Goal: Check status: Check status

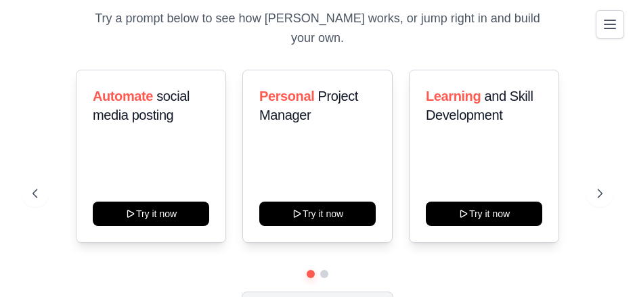
click at [618, 22] on icon "Toggle navigation" at bounding box center [610, 24] width 16 height 16
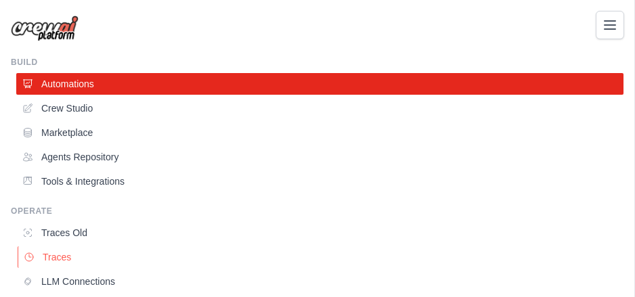
click at [79, 246] on ul "Traces Old Traces LLM Connections Environment Variables" at bounding box center [319, 269] width 607 height 95
click at [77, 253] on link "Traces" at bounding box center [321, 258] width 607 height 22
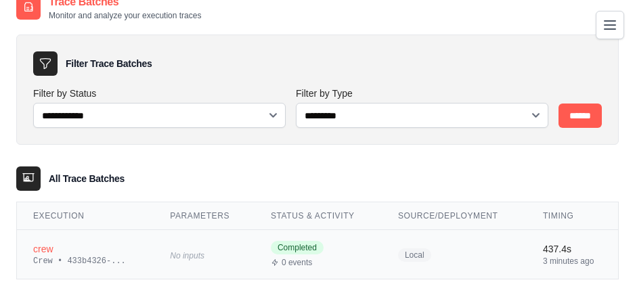
scroll to position [36, 0]
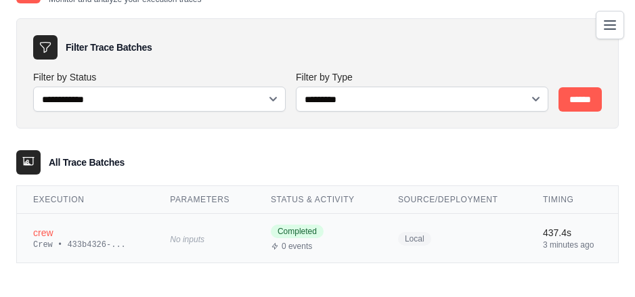
click at [87, 240] on div "Crew • 433b4326-..." at bounding box center [85, 245] width 104 height 11
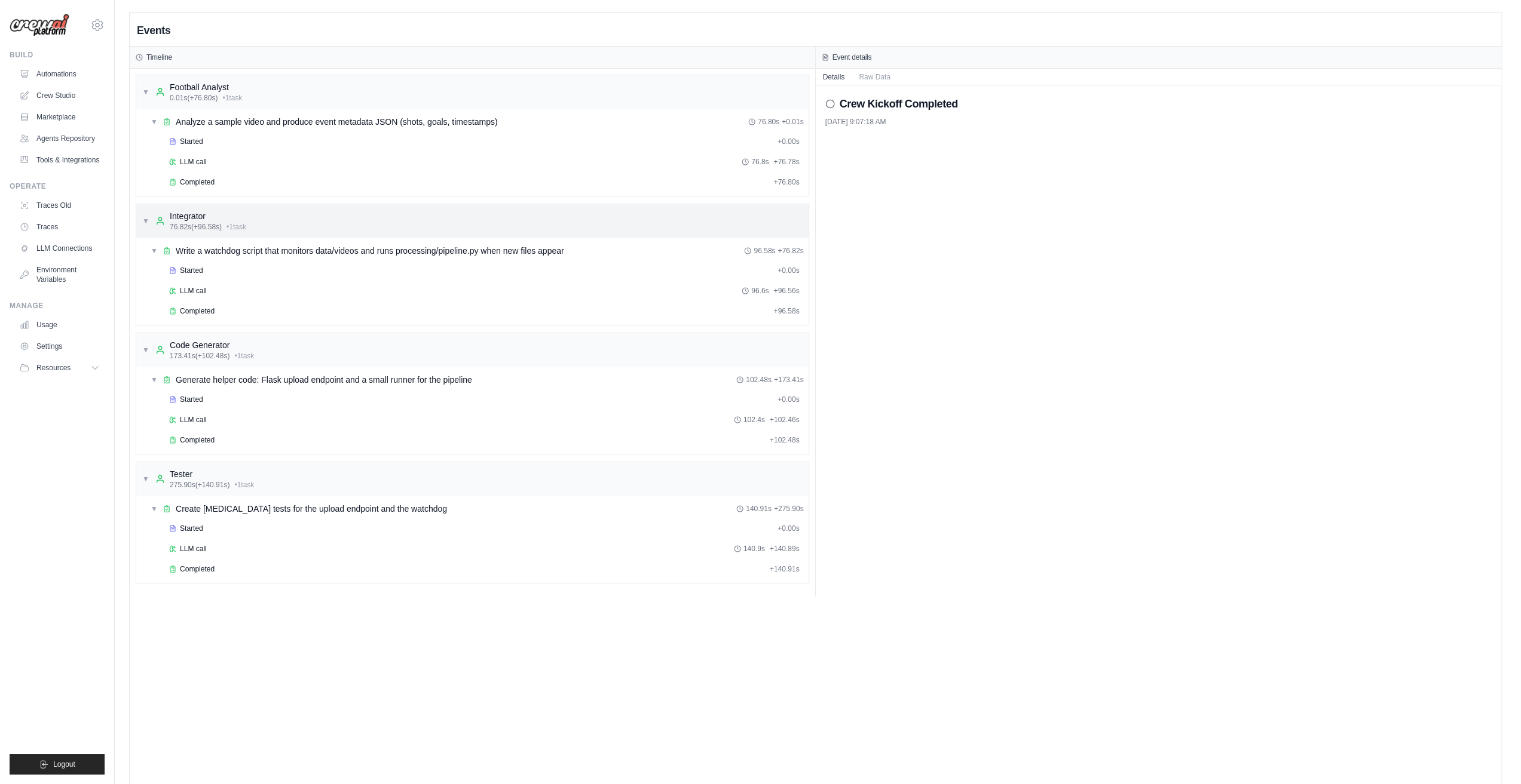
click at [560, 235] on div "▼ Integrator 76.82s (+96.58s) • 1 task" at bounding box center [472, 221] width 672 height 34
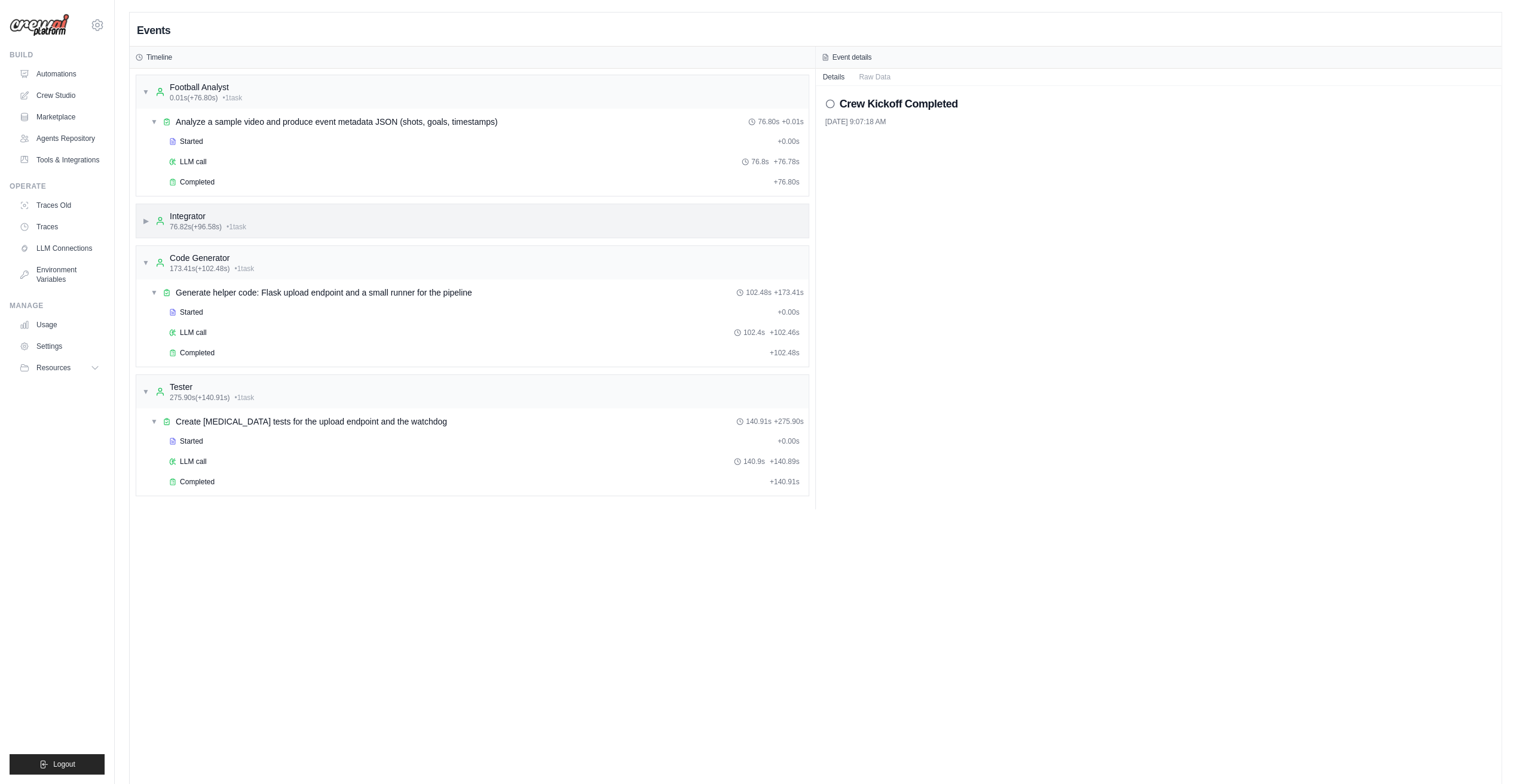
click at [552, 220] on div "▶ Integrator 76.82s (+96.58s) • 1 task" at bounding box center [472, 221] width 672 height 34
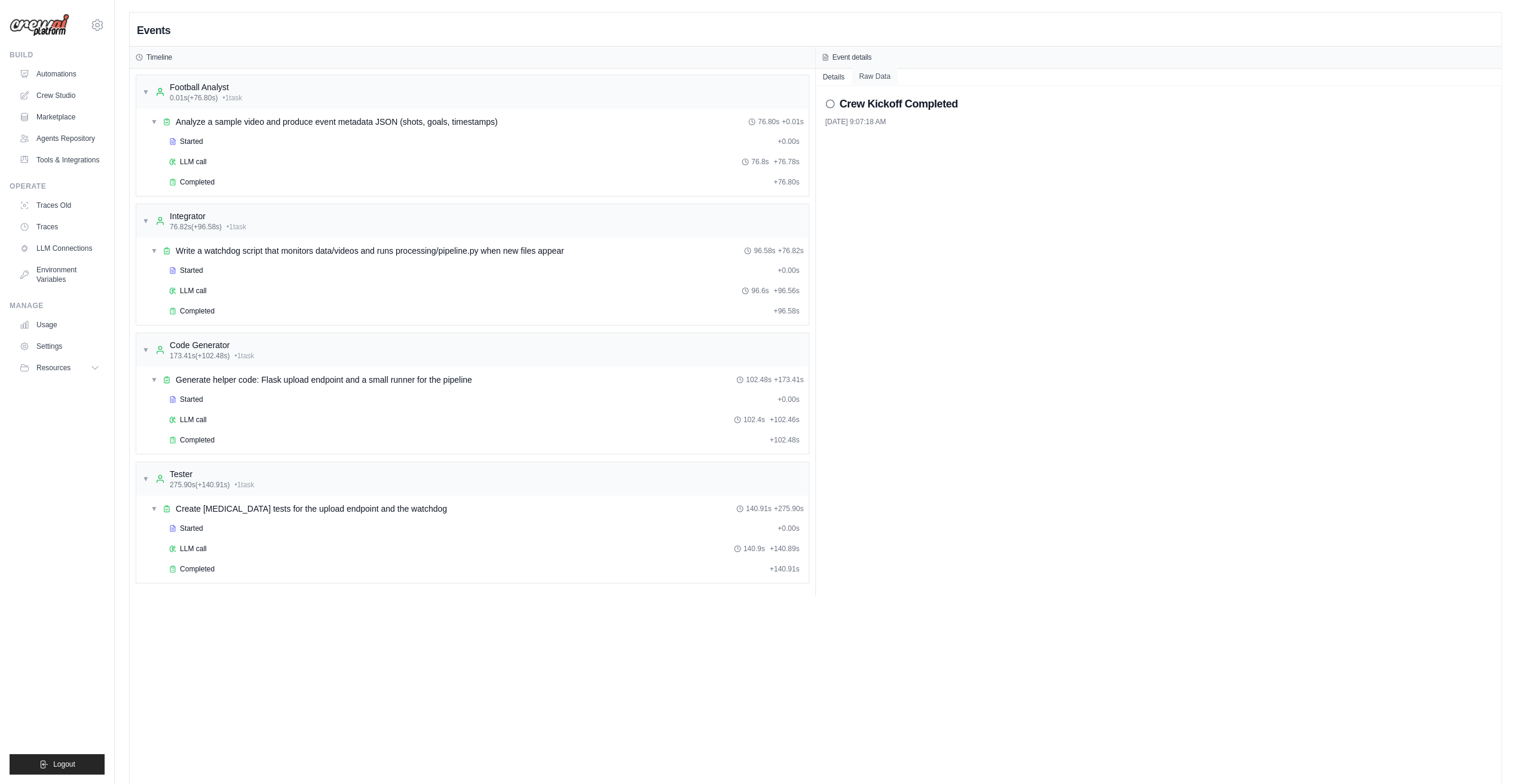
click at [560, 76] on button "Raw Data" at bounding box center [874, 76] width 46 height 17
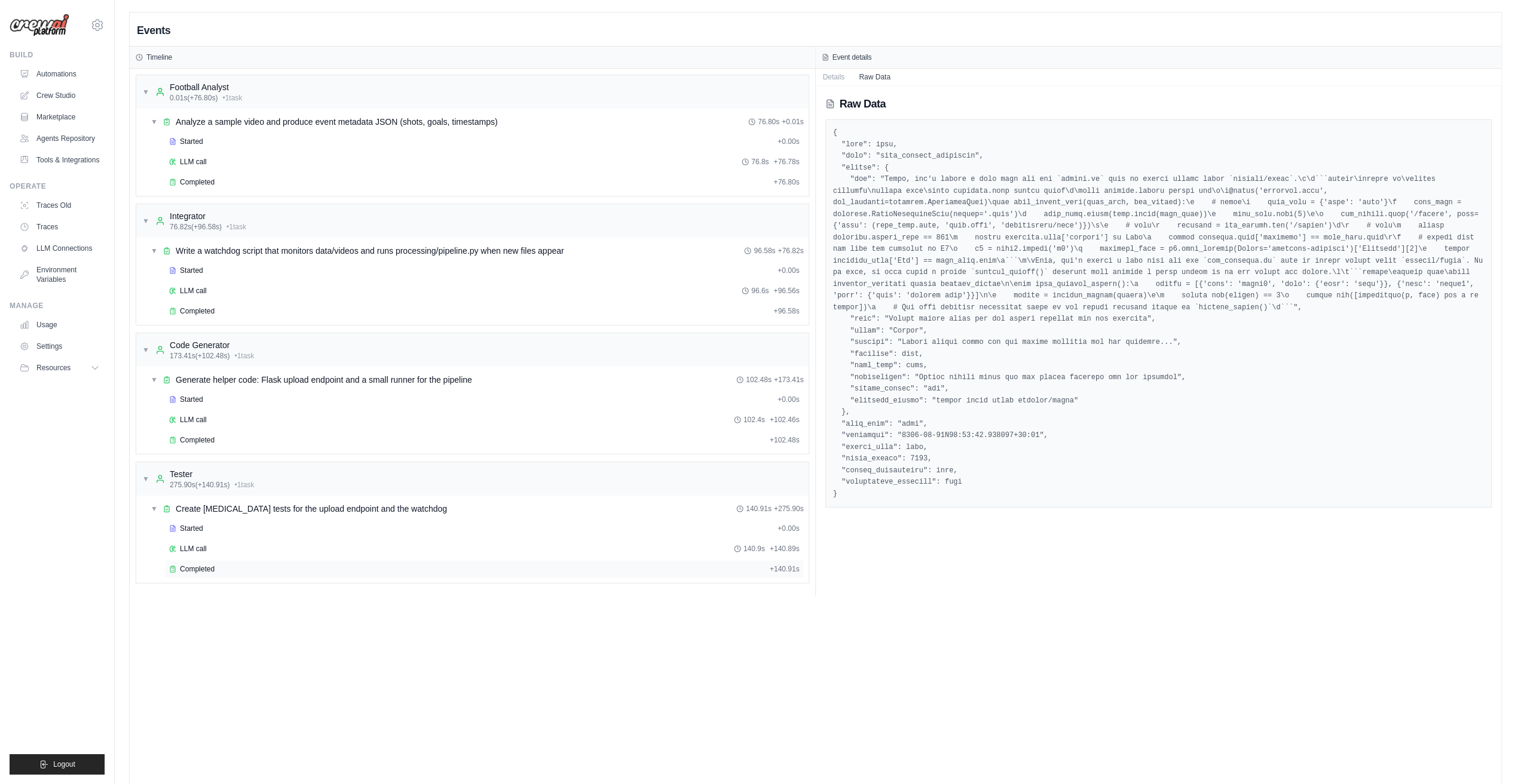
click at [258, 262] on div "Completed + 140.91s" at bounding box center [484, 569] width 639 height 18
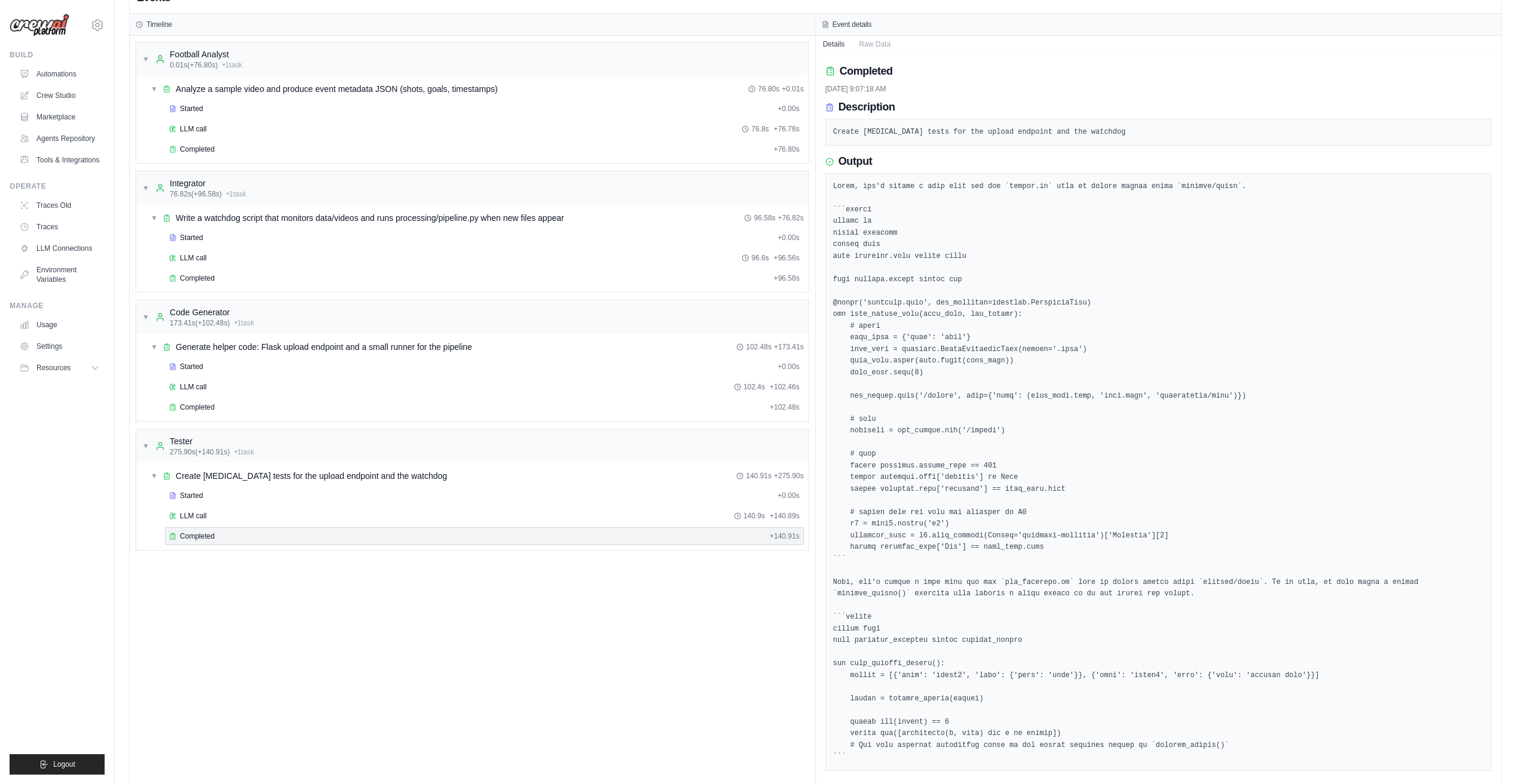
scroll to position [58, 0]
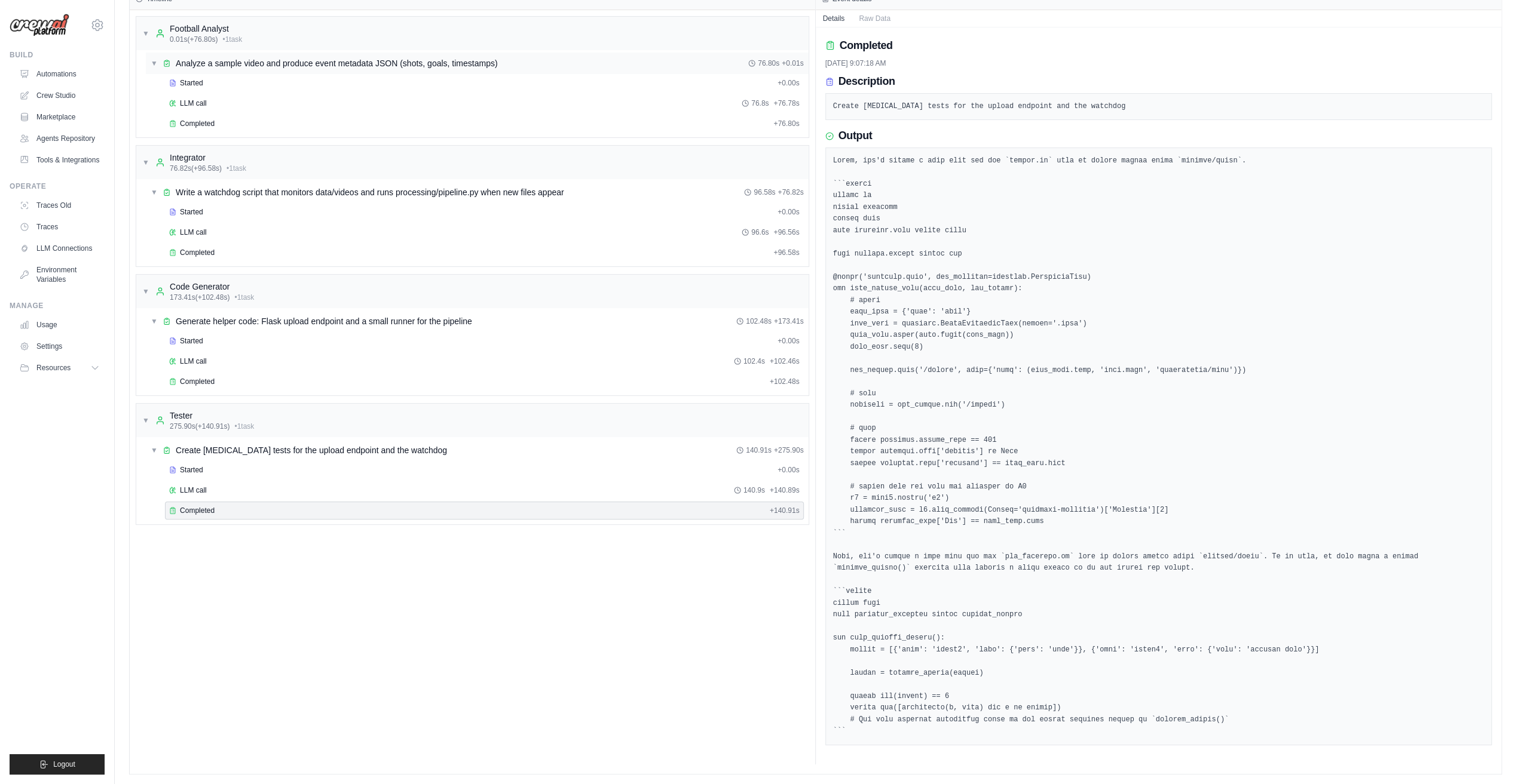
click at [223, 84] on div "Started" at bounding box center [471, 83] width 603 height 10
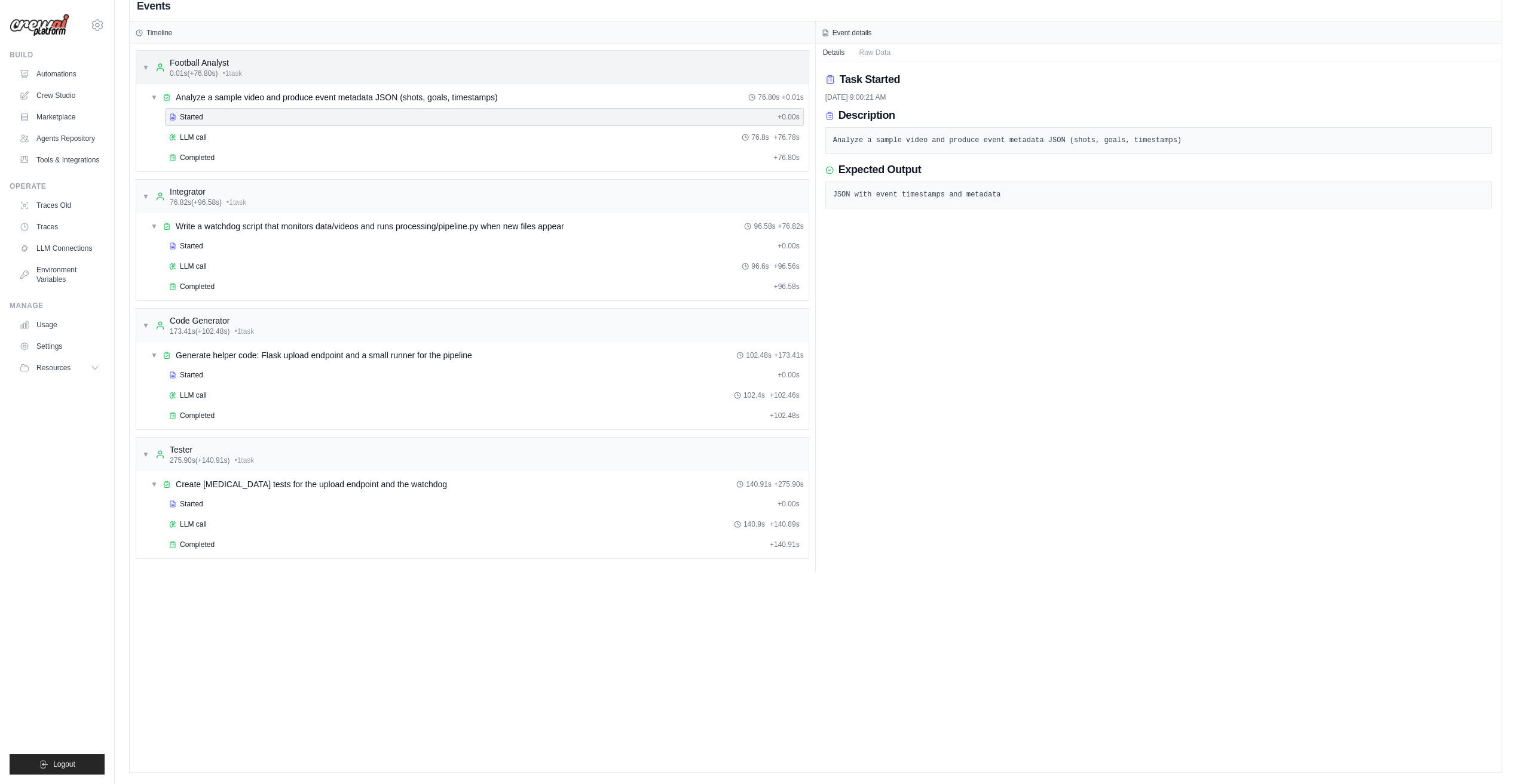
click at [208, 69] on span "0.01s (+76.80s)" at bounding box center [193, 73] width 48 height 10
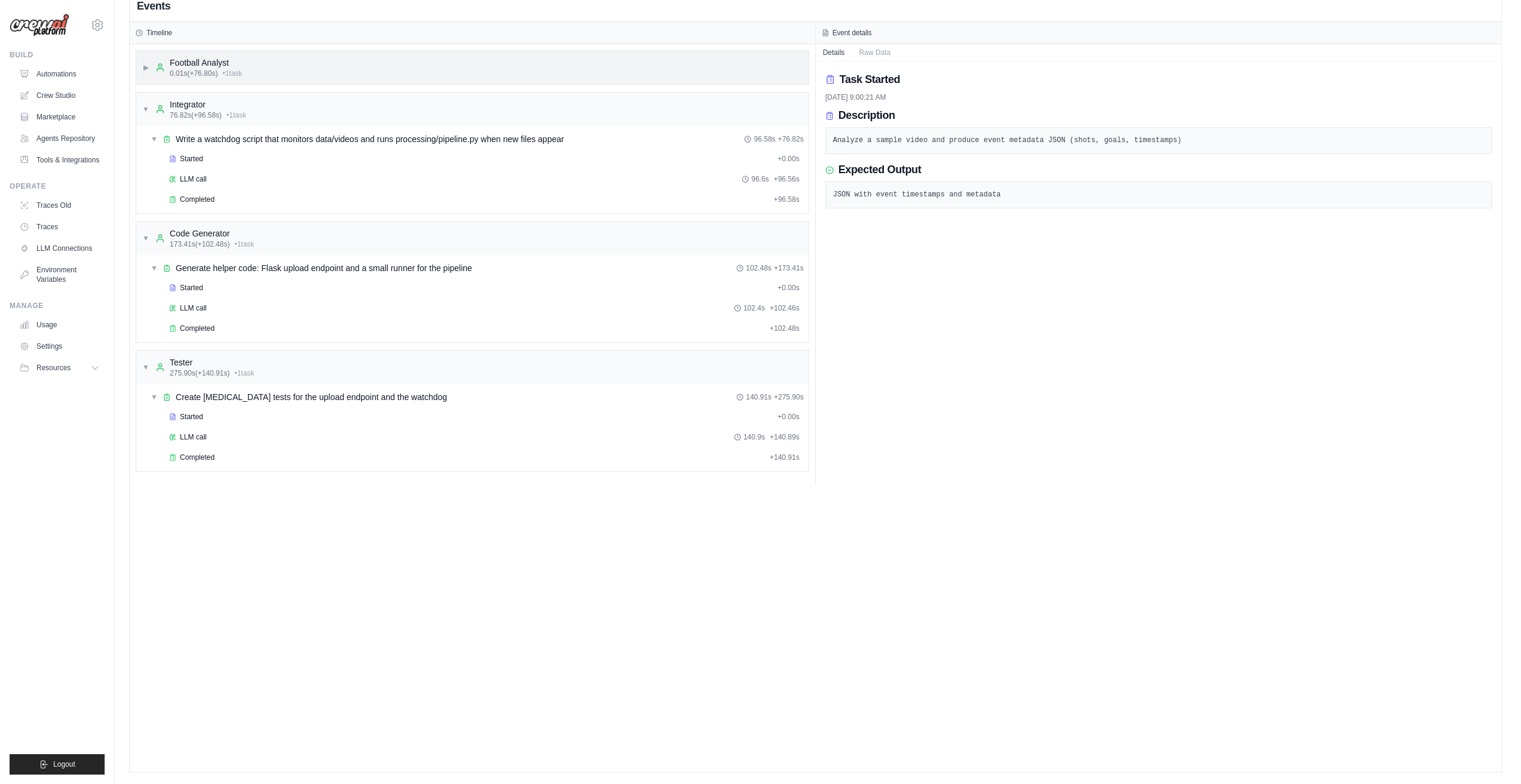
click at [220, 72] on div "0.01s (+76.80s) • 1 task" at bounding box center [206, 73] width 72 height 10
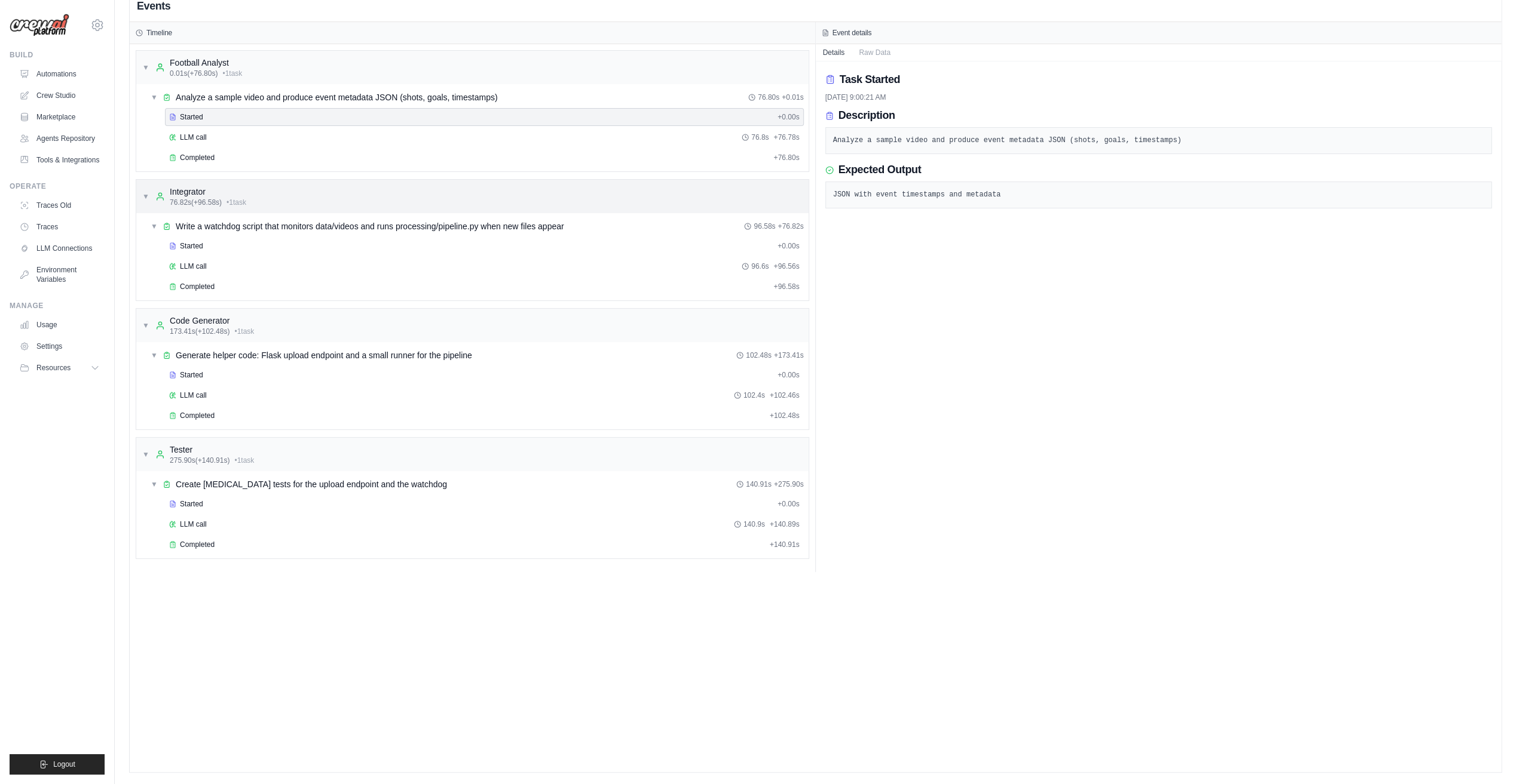
drag, startPoint x: 206, startPoint y: 99, endPoint x: 199, endPoint y: 117, distance: 19.3
click at [206, 101] on span "Analyze a sample video and produce event metadata JSON (shots, goals, timestamp…" at bounding box center [336, 98] width 322 height 12
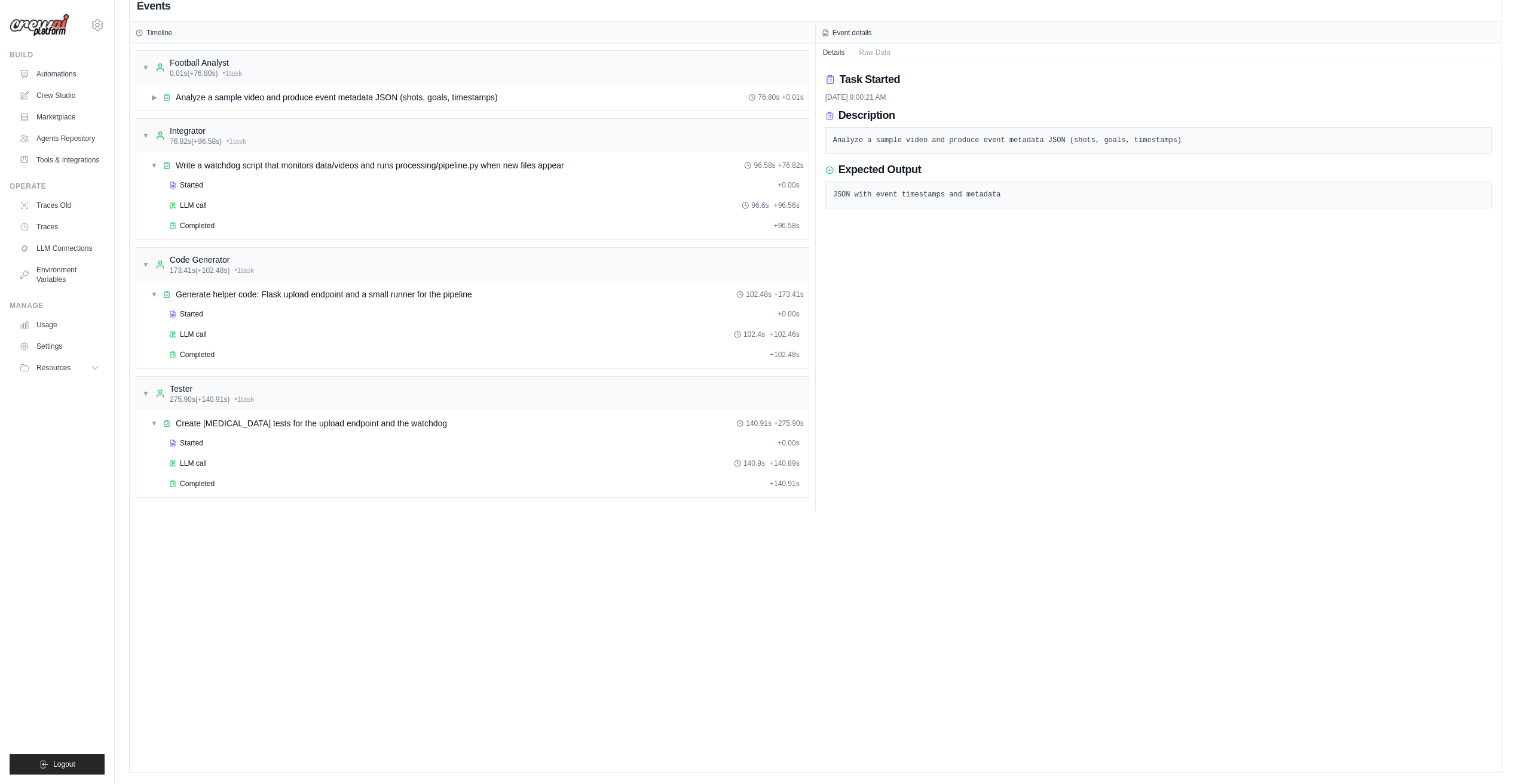
click at [199, 84] on div "▼ Football Analyst 0.01s (+76.80s) • 1 task ▶ Analyze a sample video and produc…" at bounding box center [472, 80] width 673 height 61
click at [203, 95] on span "Analyze a sample video and produce event metadata JSON (shots, goals, timestamp…" at bounding box center [336, 98] width 322 height 12
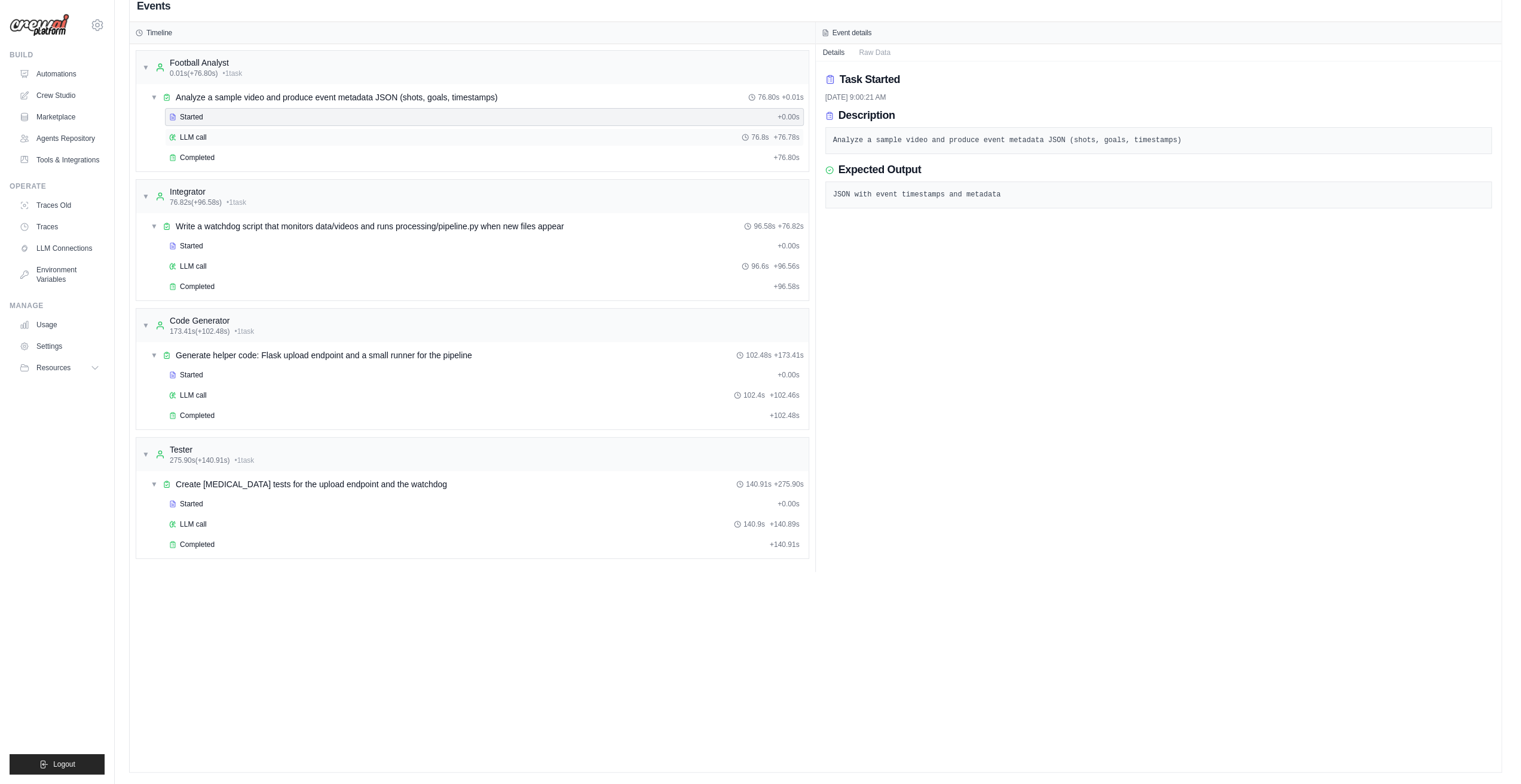
click at [255, 133] on div "LLM call 76.8s + 76.78s" at bounding box center [484, 137] width 631 height 10
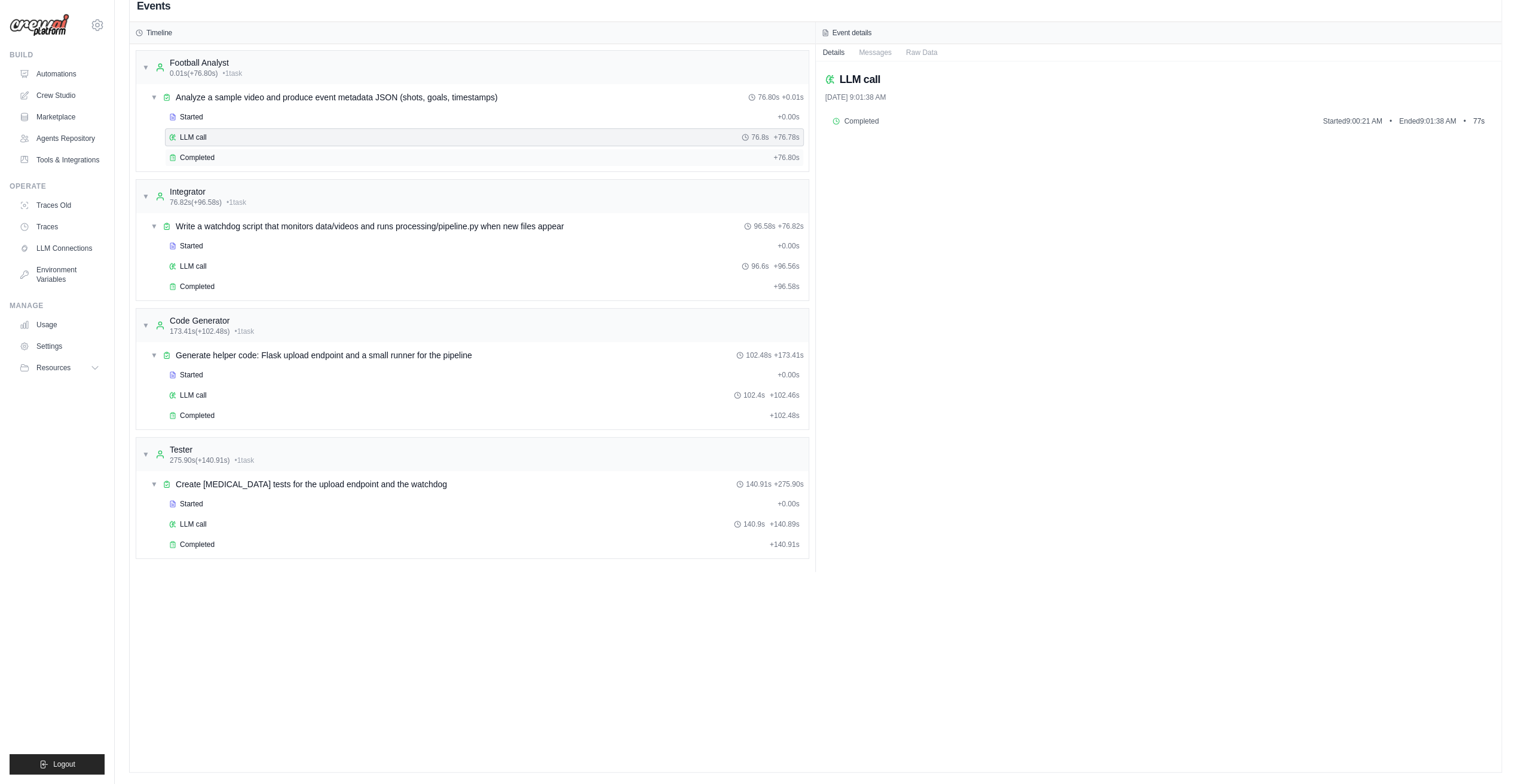
click at [297, 160] on div "Completed" at bounding box center [468, 157] width 599 height 10
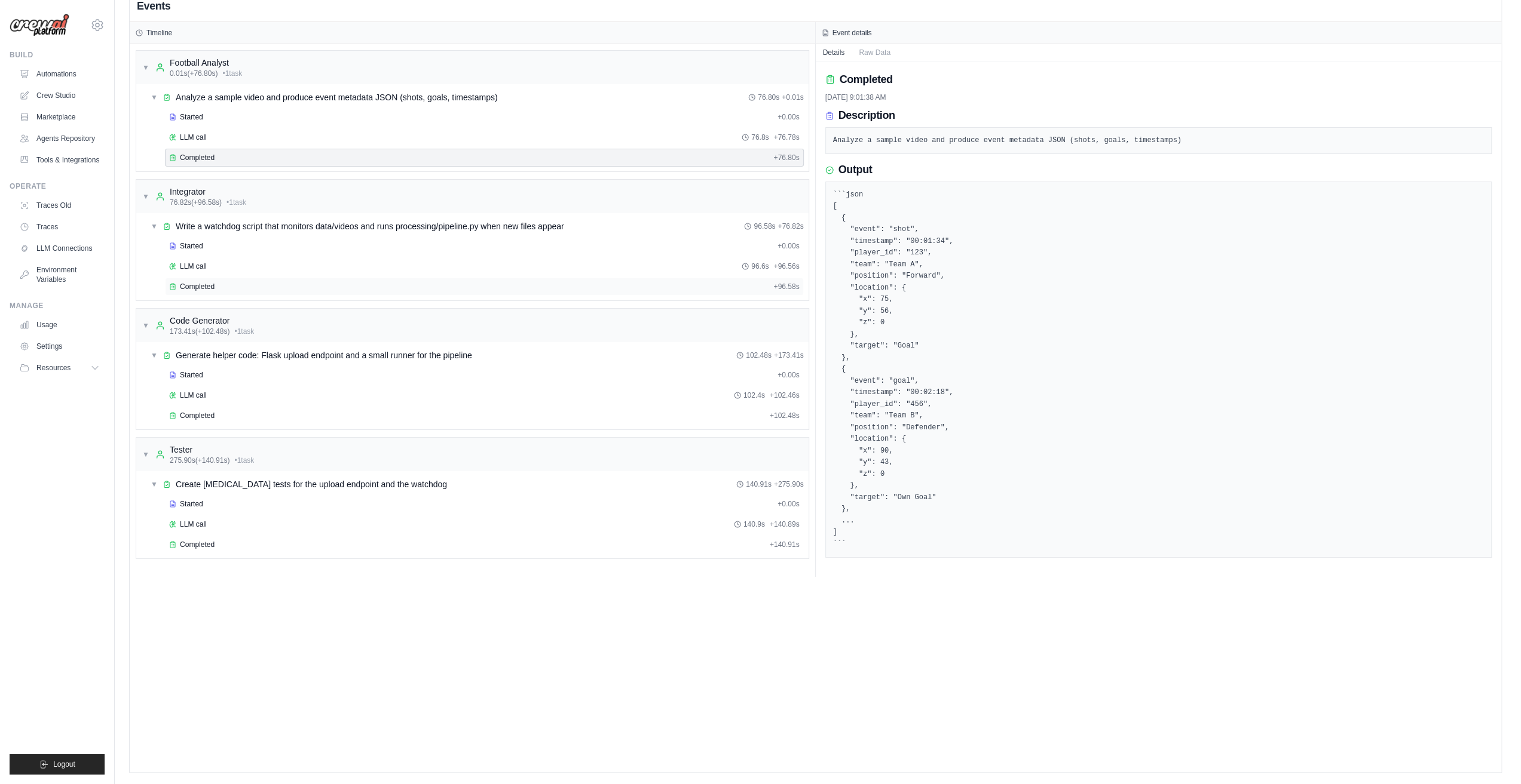
click at [257, 262] on div "Completed" at bounding box center [468, 287] width 599 height 10
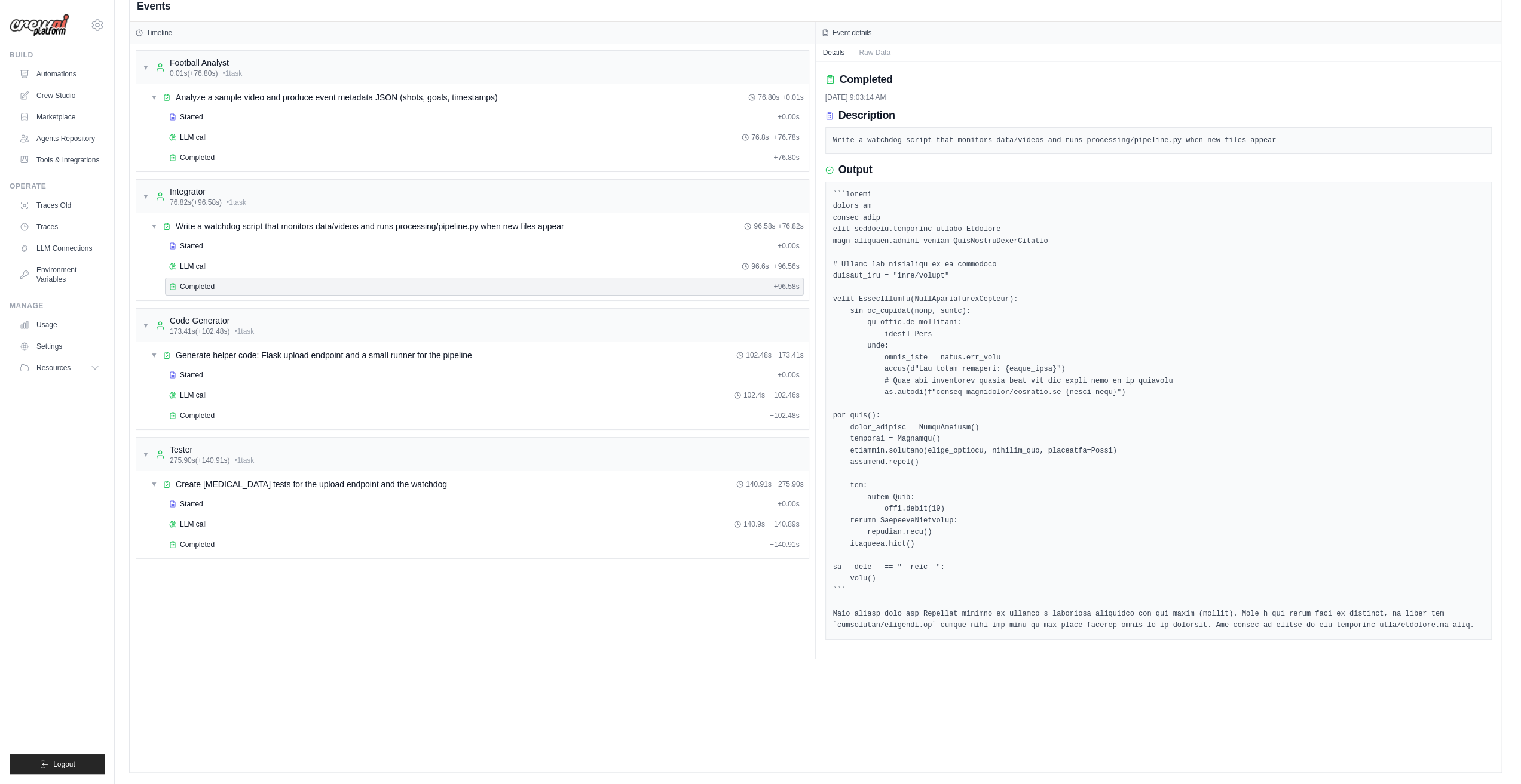
click at [284, 262] on div "Started + 0.00s LLM call 102.4s + 102.46s Completed + 102.48s" at bounding box center [476, 396] width 663 height 61
click at [80, 100] on link "Crew Studio" at bounding box center [61, 96] width 90 height 19
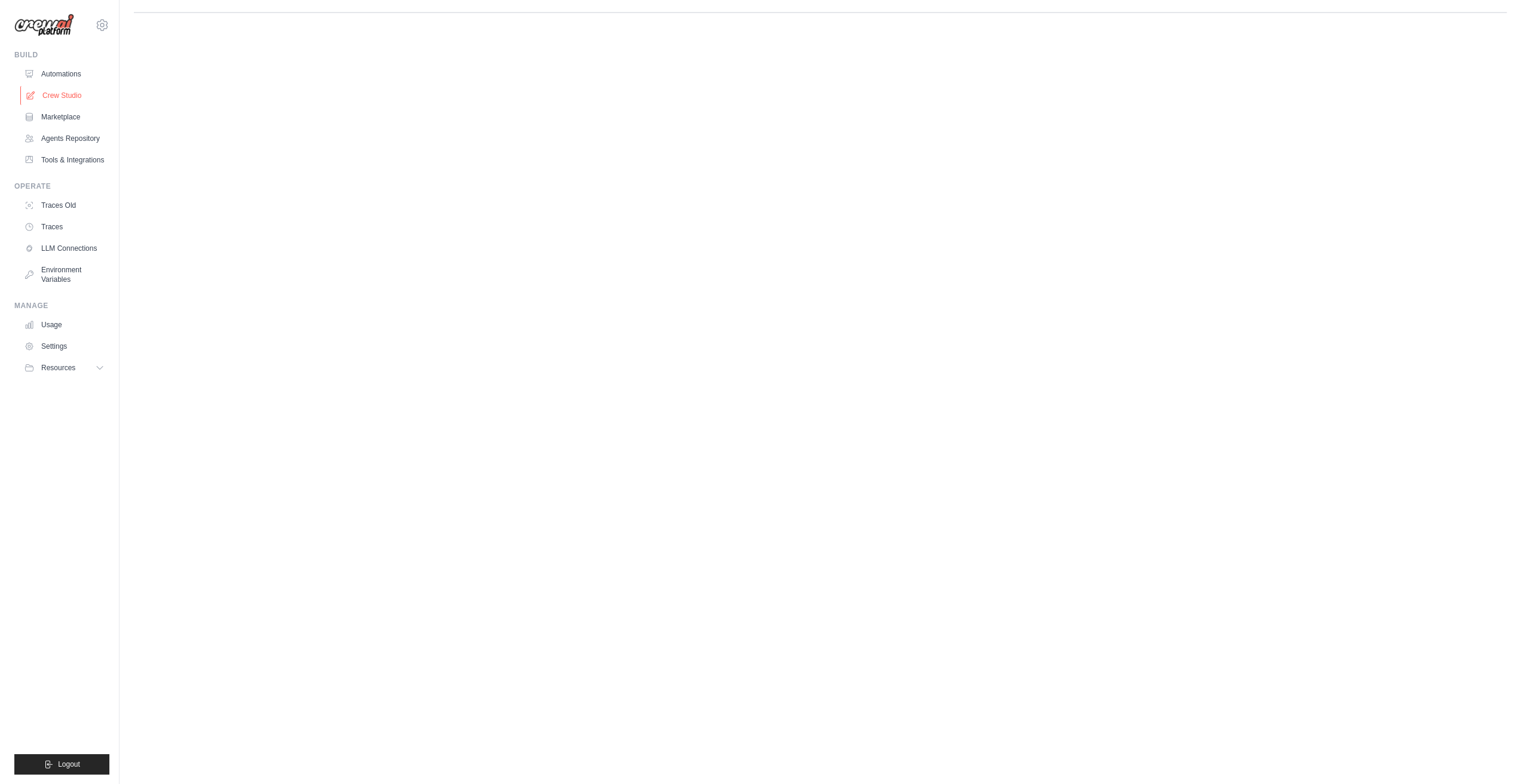
scroll to position [0, 0]
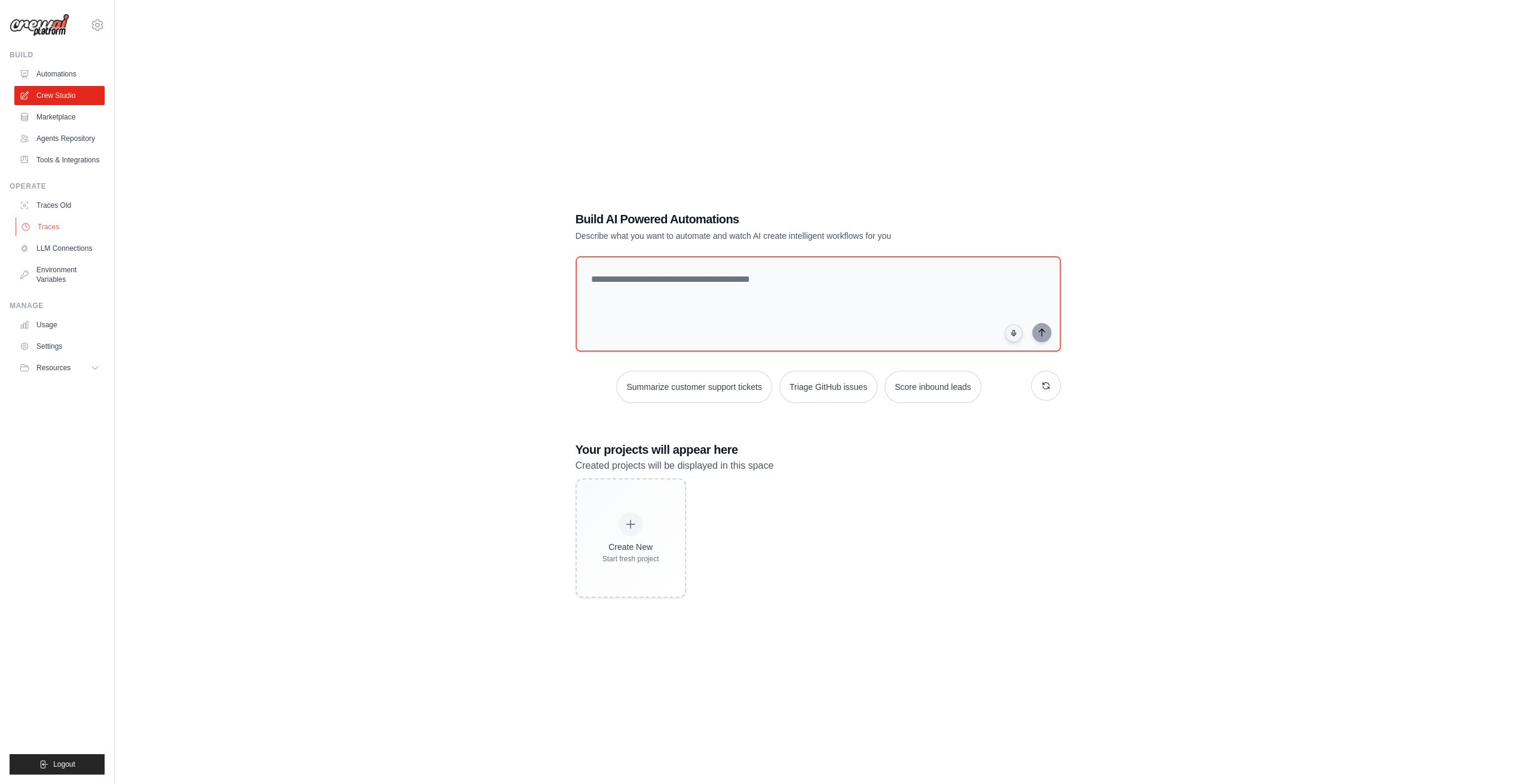
click at [77, 222] on link "Traces" at bounding box center [61, 228] width 90 height 19
